Goal: Information Seeking & Learning: Find specific fact

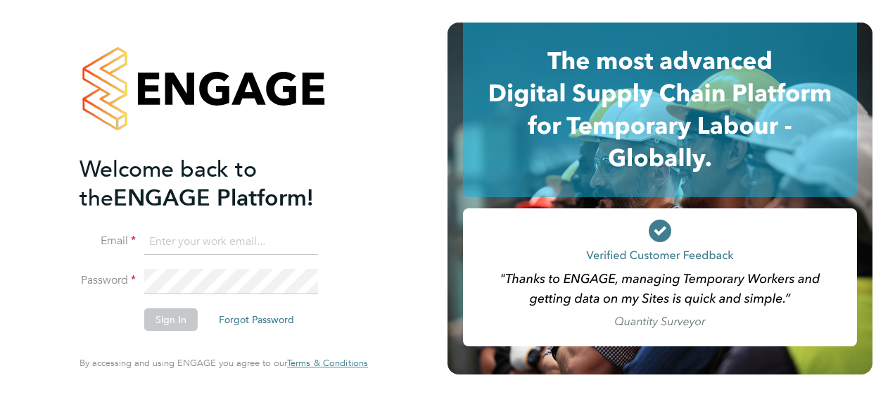
type input "chloe.taquin@thornbaker.co.uk"
click at [169, 316] on button "Sign In" at bounding box center [170, 319] width 53 height 23
drag, startPoint x: 169, startPoint y: 316, endPoint x: 417, endPoint y: 136, distance: 306.3
click at [417, 136] on div "Sorry, we are having problems connecting to our services." at bounding box center [223, 198] width 447 height 397
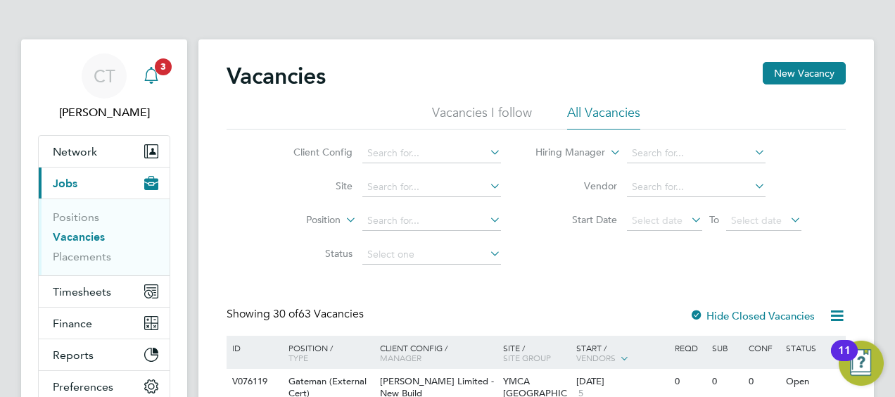
click at [159, 73] on span "3" at bounding box center [163, 66] width 17 height 17
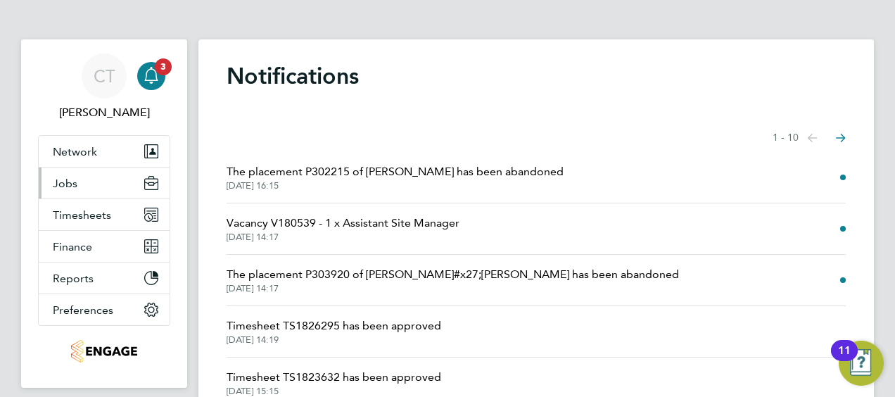
click at [103, 186] on button "Jobs" at bounding box center [104, 182] width 131 height 31
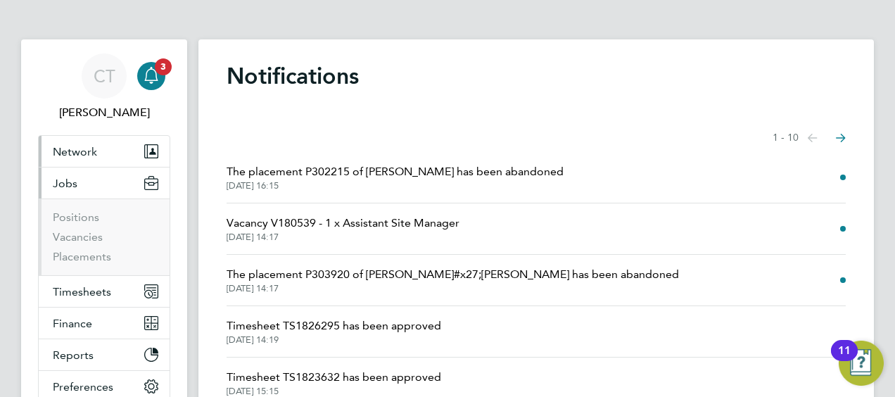
click at [117, 158] on button "Network" at bounding box center [104, 151] width 131 height 31
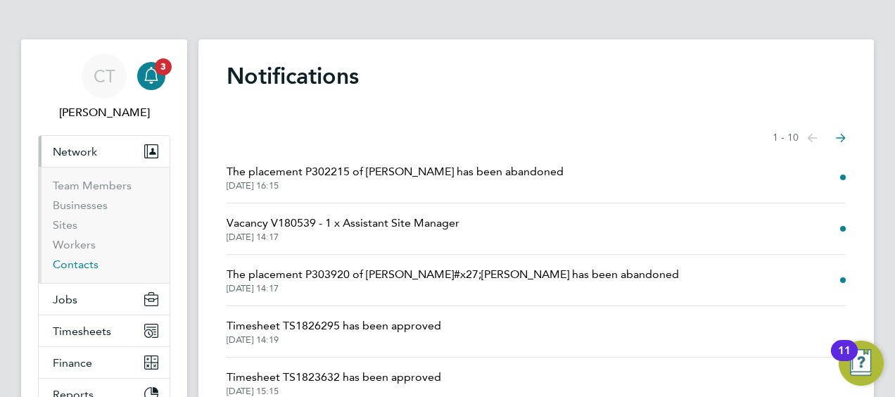
click at [77, 260] on link "Contacts" at bounding box center [76, 263] width 46 height 13
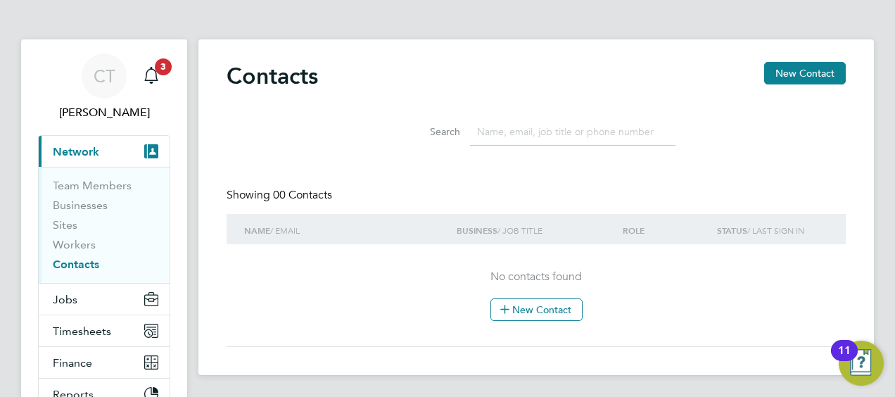
click at [503, 136] on input at bounding box center [572, 131] width 205 height 27
type input "[PERSON_NAME]"
click at [68, 235] on li "Sites" at bounding box center [105, 228] width 105 height 20
click at [79, 245] on link "Workers" at bounding box center [74, 244] width 43 height 13
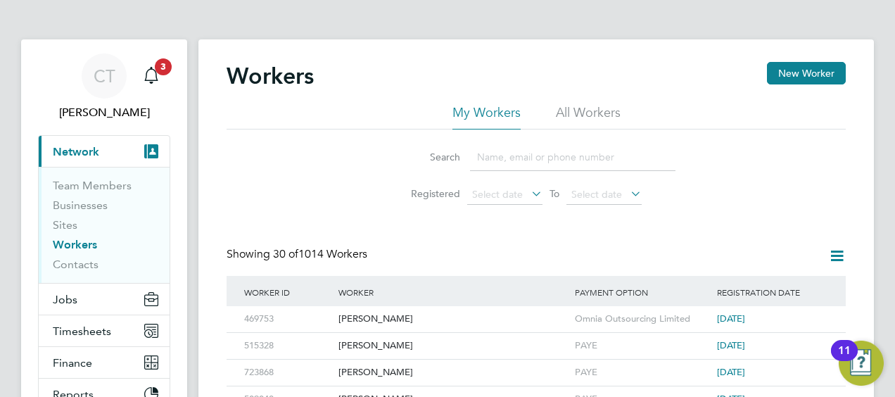
click at [498, 153] on input at bounding box center [572, 156] width 205 height 27
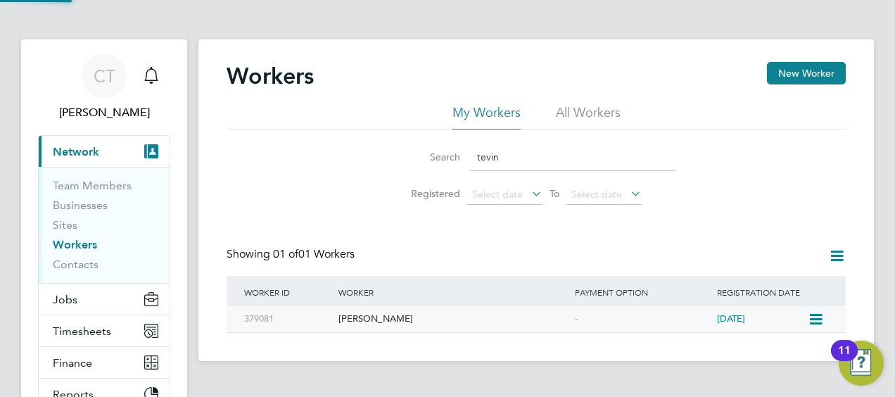
type input "tevin"
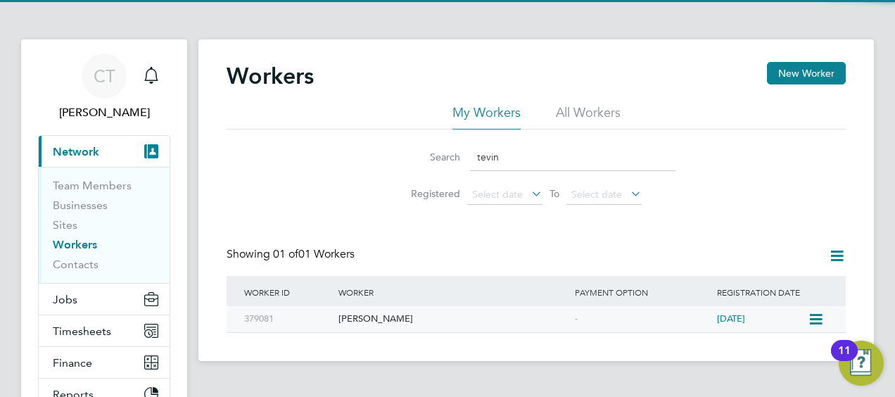
click at [389, 321] on div "[PERSON_NAME]" at bounding box center [453, 319] width 236 height 26
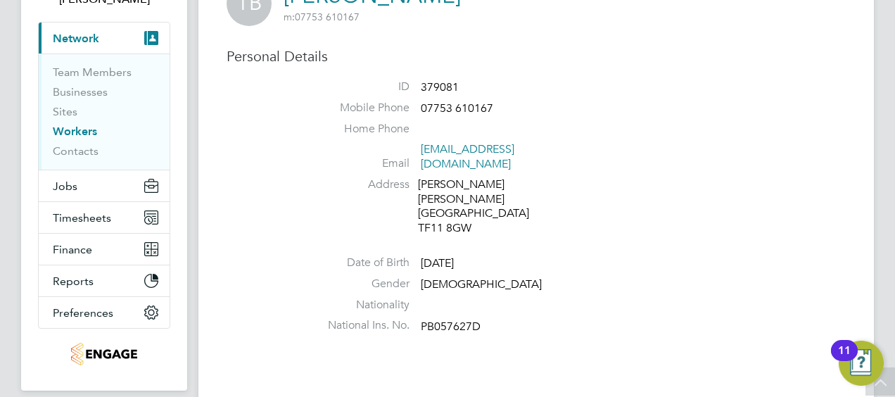
scroll to position [120, 0]
